Goal: Navigation & Orientation: Find specific page/section

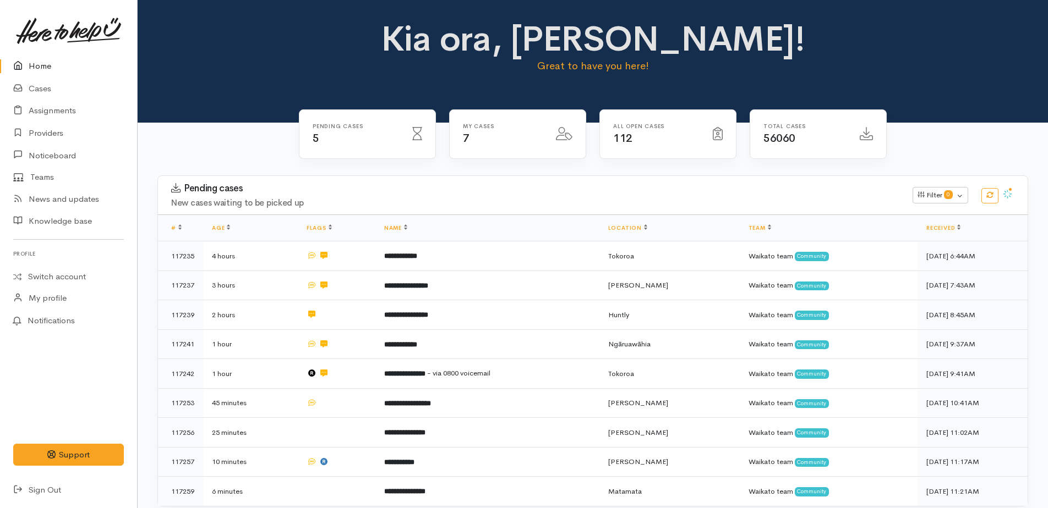
click at [37, 62] on link "Home" at bounding box center [68, 66] width 137 height 23
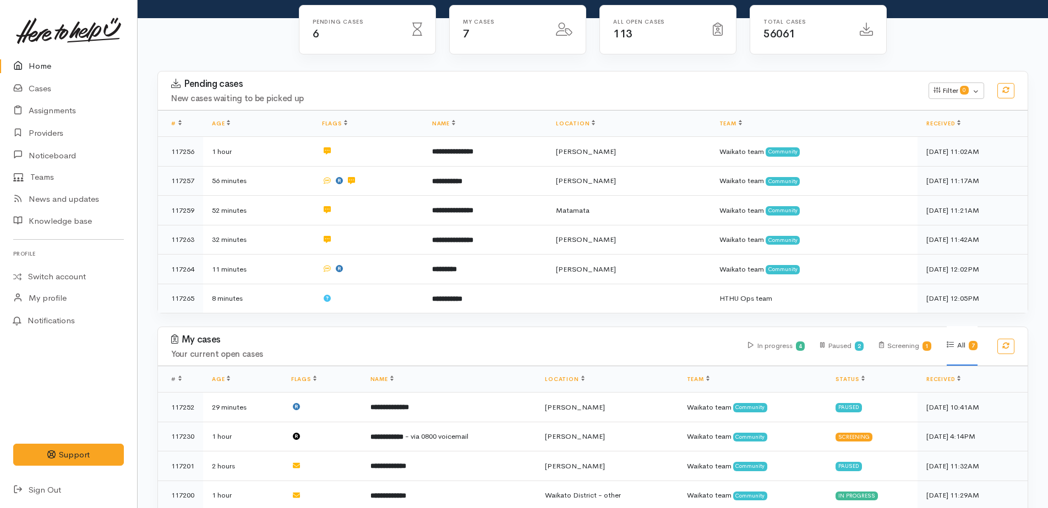
scroll to position [229, 0]
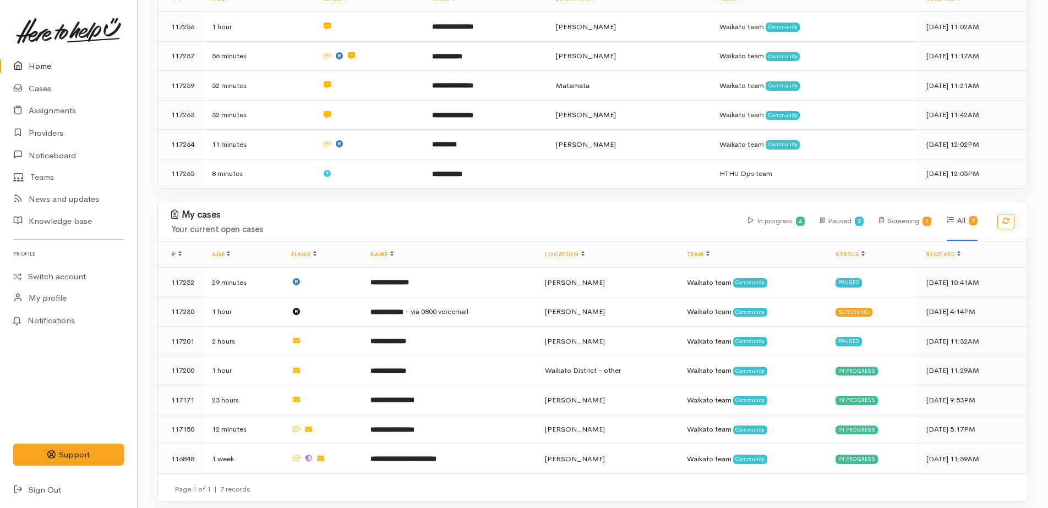
click at [47, 67] on link "Home" at bounding box center [68, 66] width 137 height 23
